Goal: Information Seeking & Learning: Stay updated

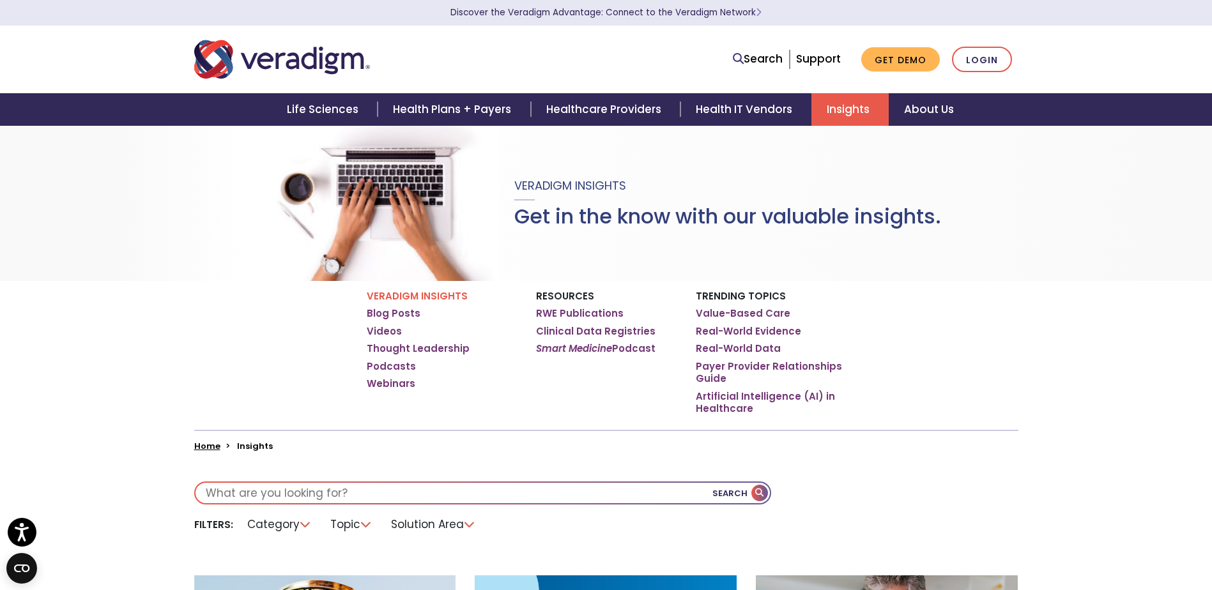
click at [844, 103] on link "Insights" at bounding box center [849, 109] width 77 height 33
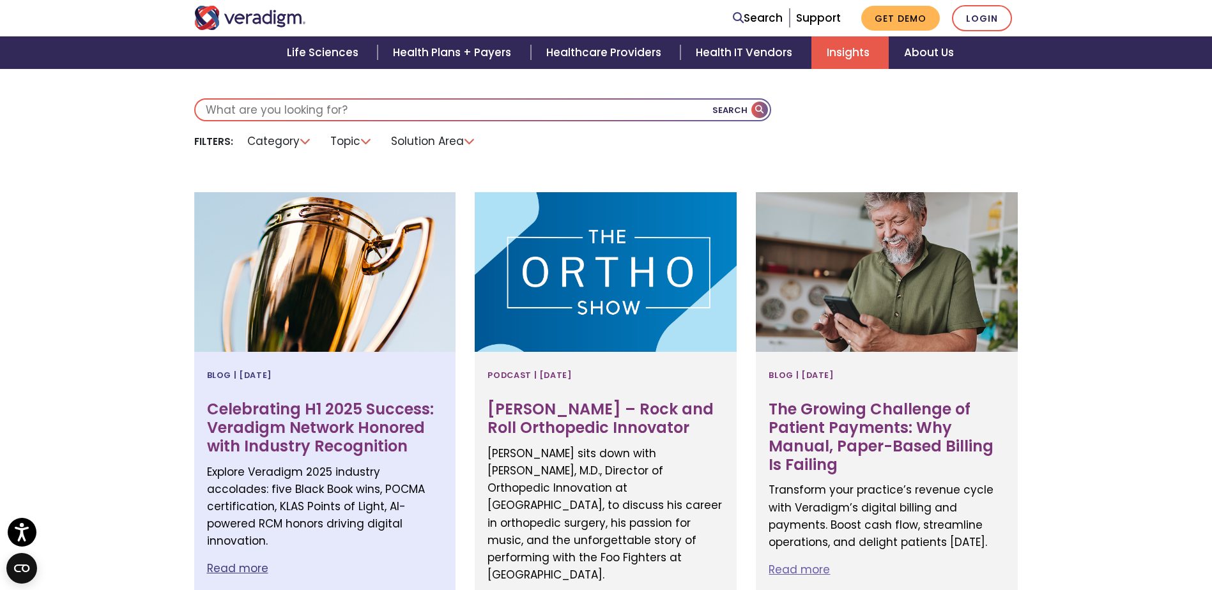
scroll to position [319, 0]
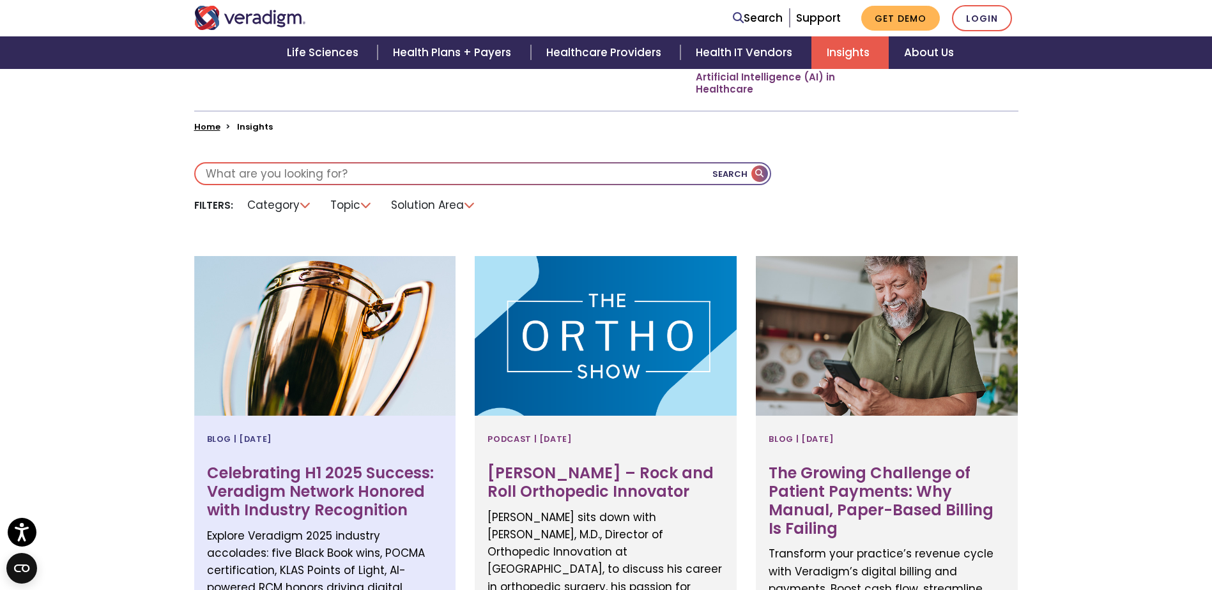
click at [376, 464] on h3 "Celebrating H1 2025 Success: Veradigm Network Honored with Industry Recognition" at bounding box center [325, 491] width 236 height 55
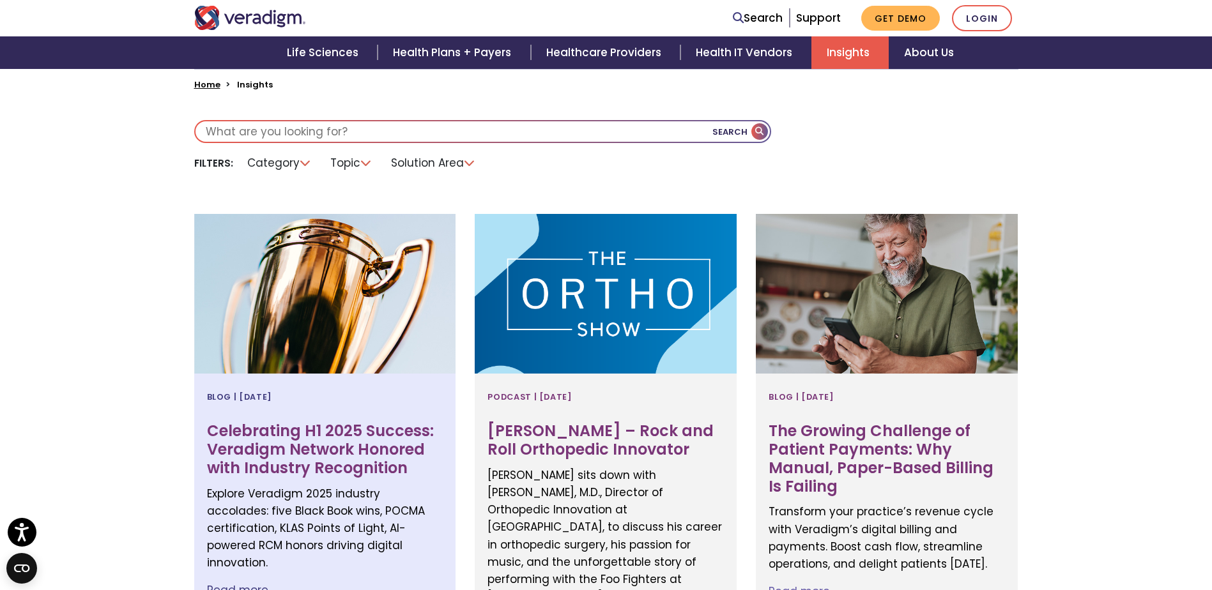
scroll to position [384, 0]
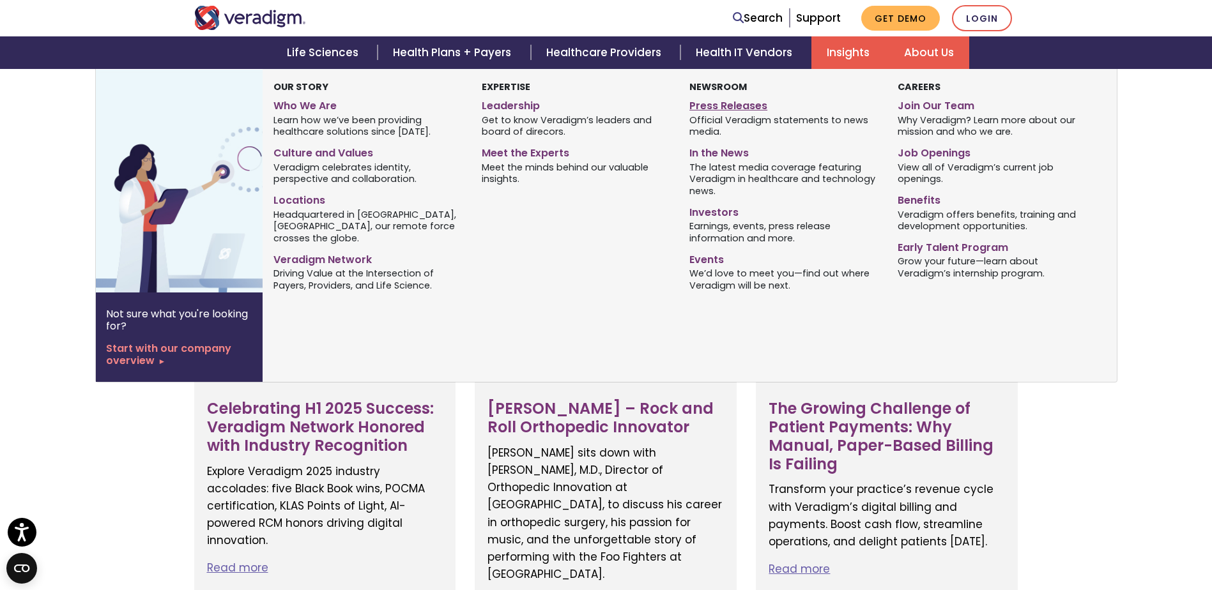
click at [740, 107] on link "Press Releases" at bounding box center [783, 104] width 188 height 19
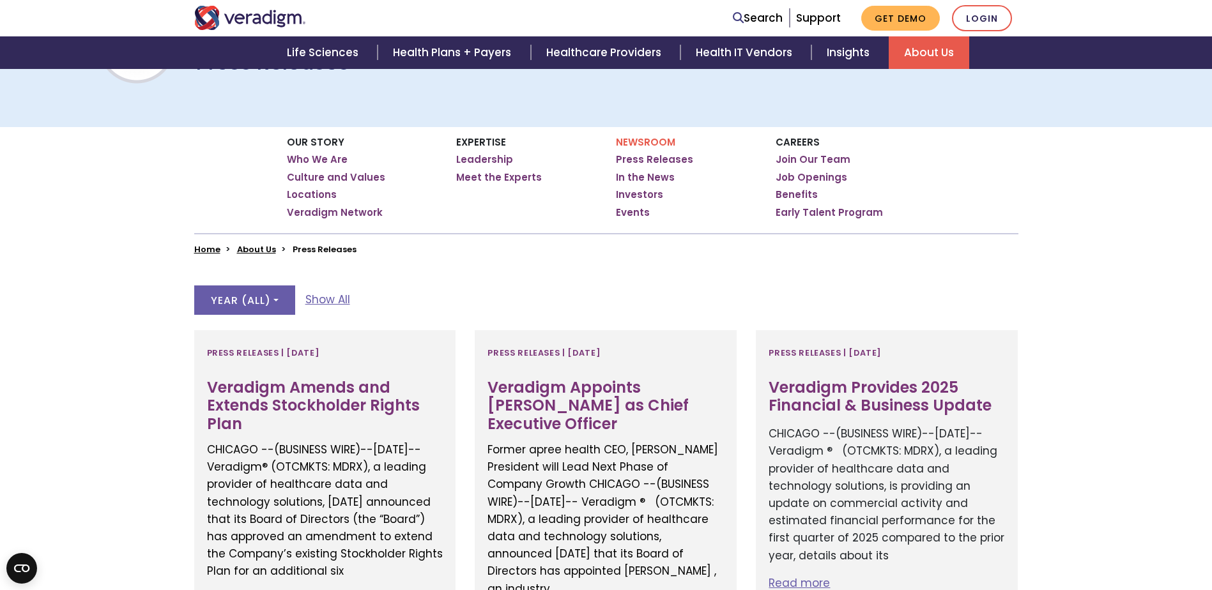
scroll to position [192, 0]
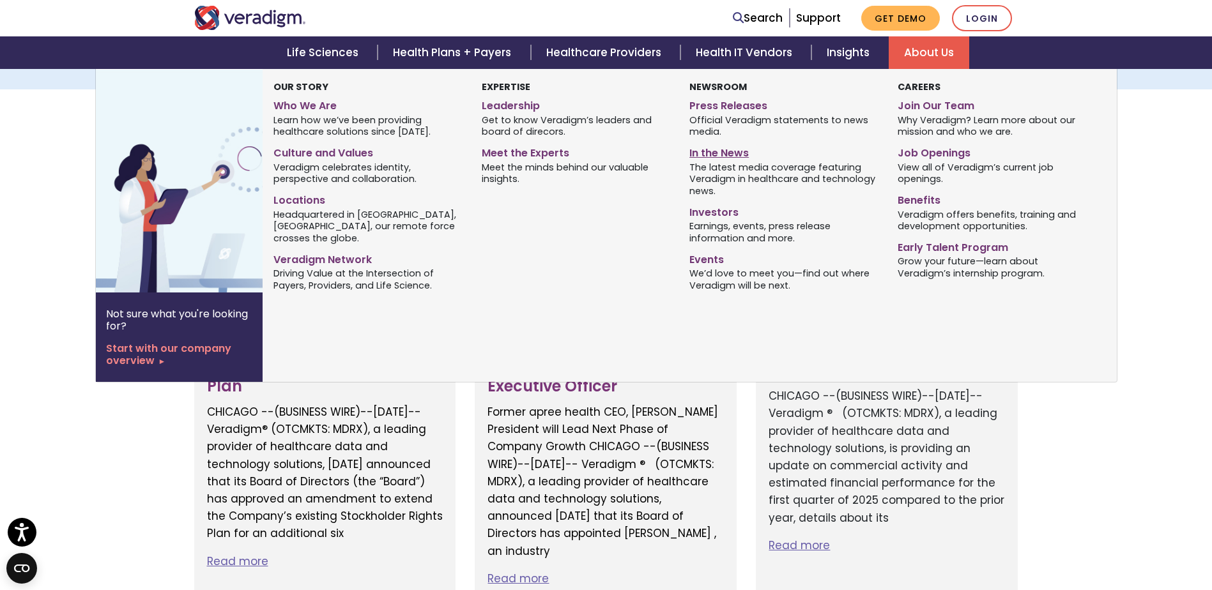
click at [712, 155] on link "In the News" at bounding box center [783, 151] width 188 height 19
